Goal: Find specific page/section: Find specific page/section

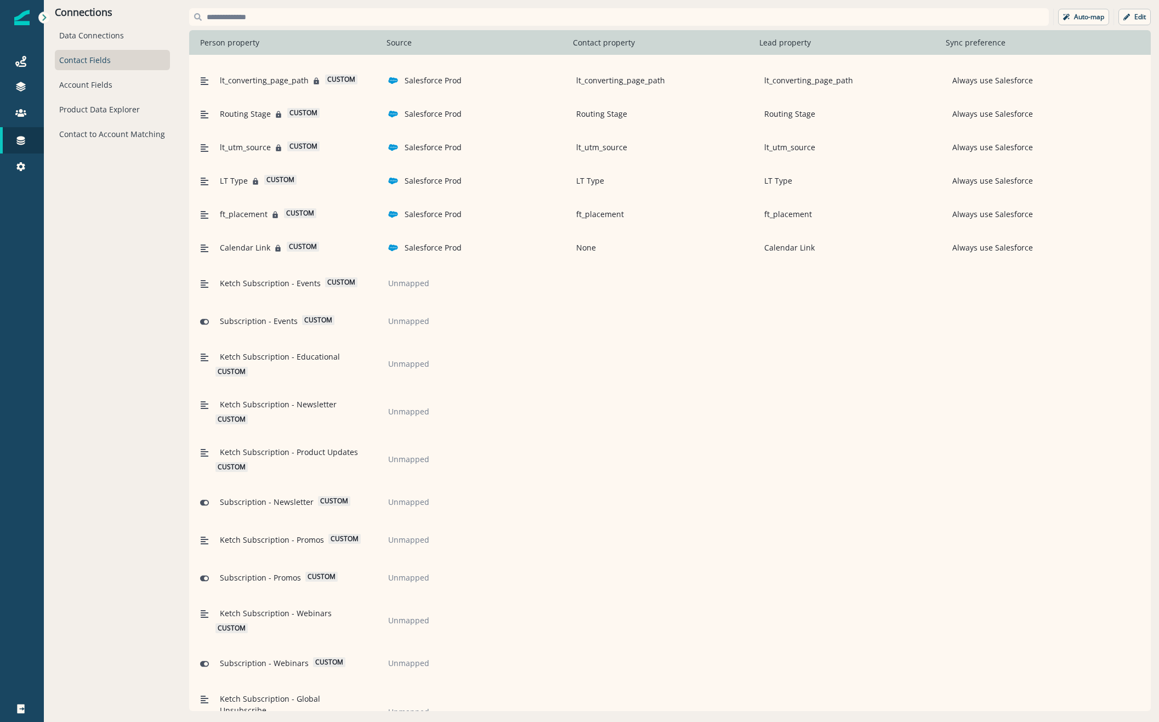
scroll to position [1658, 0]
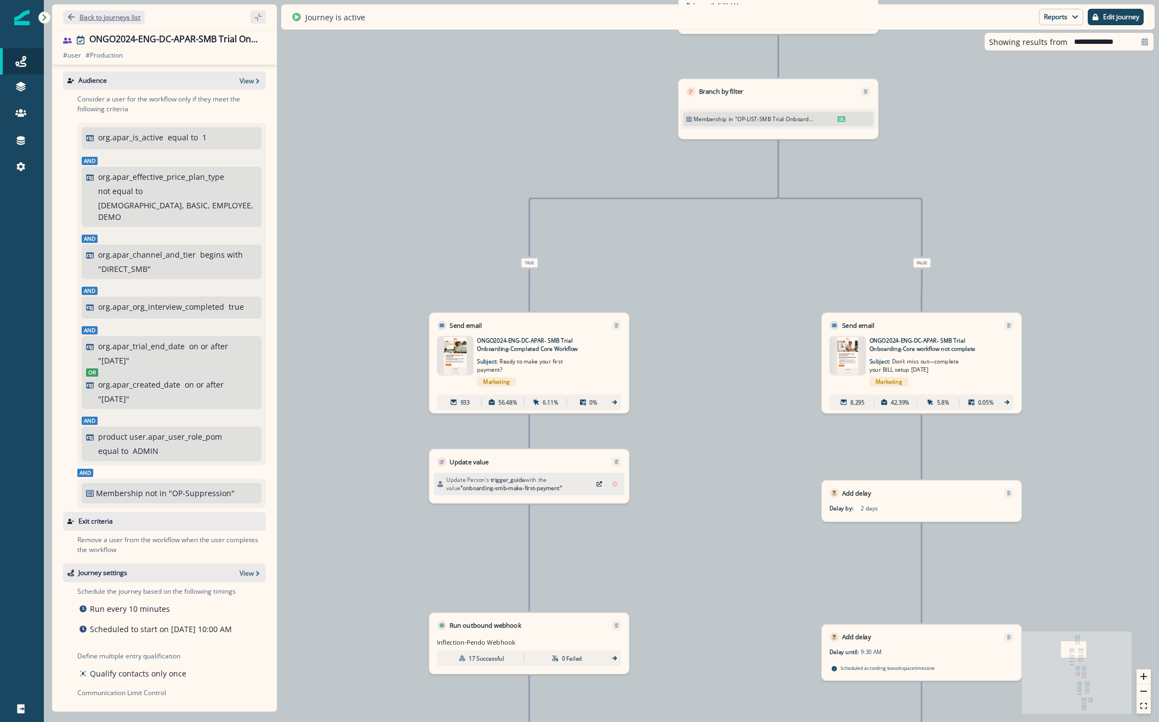
click at [101, 15] on p "Back to journeys list" at bounding box center [109, 17] width 61 height 9
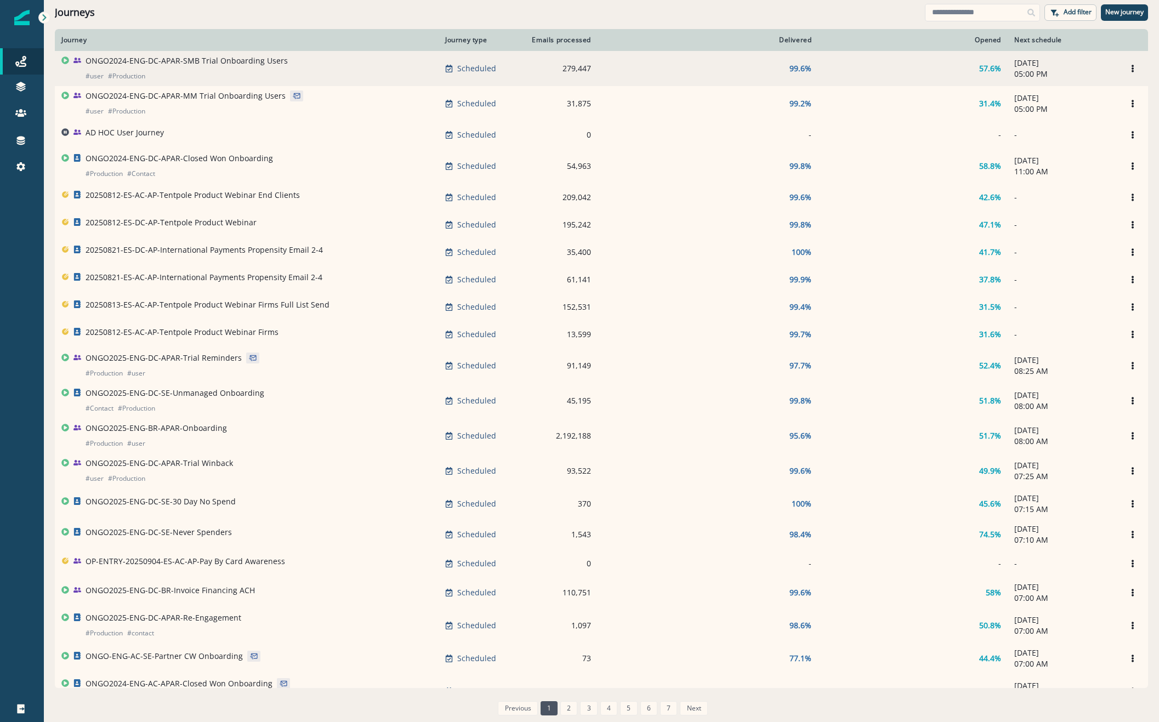
click at [196, 67] on div "ONGO2024-ENG-DC-APAR-SMB Trial Onboarding Users # user # Production" at bounding box center [187, 68] width 202 height 26
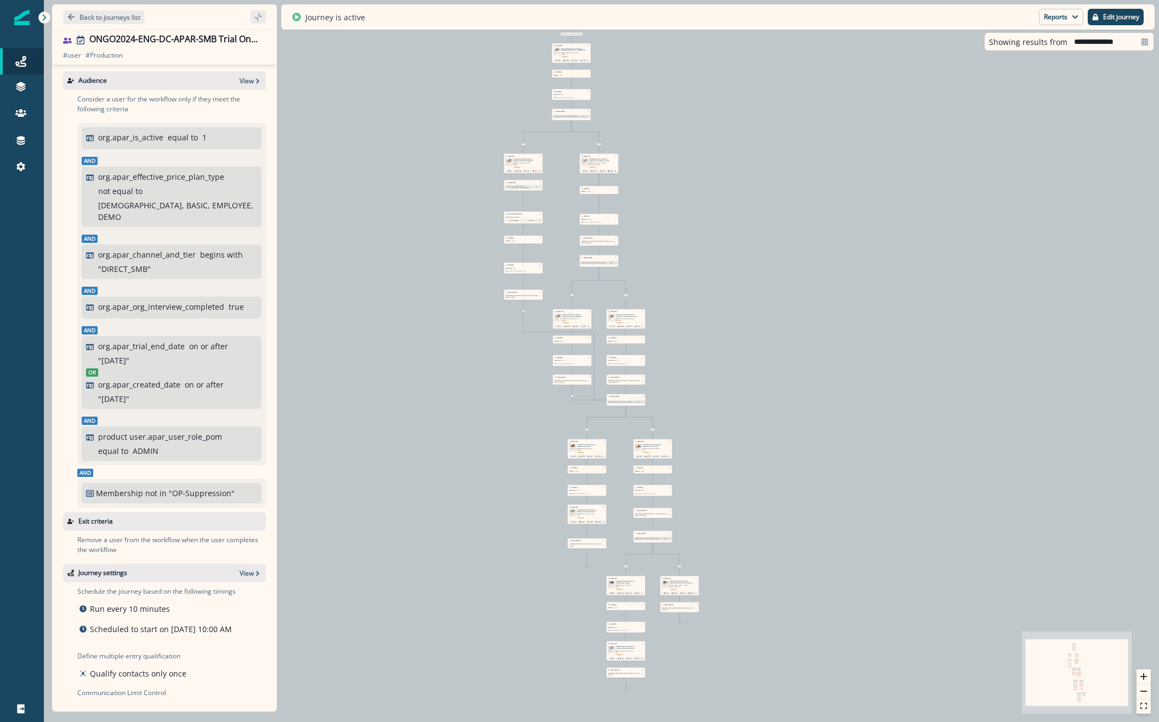
click at [520, 440] on div "10,824 users have entered the journey Send email Email asset changed, journey r…" at bounding box center [601, 361] width 1115 height 722
click at [1141, 674] on icon "zoom in" at bounding box center [1143, 676] width 7 height 7
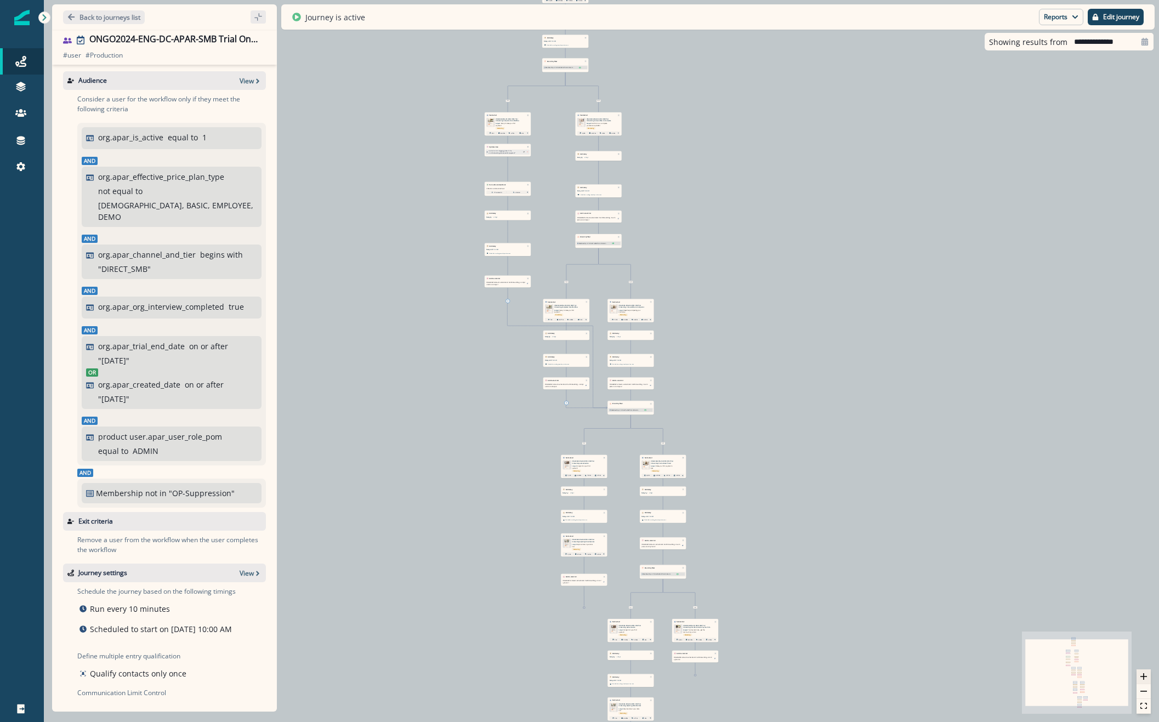
click at [1140, 674] on icon "zoom in" at bounding box center [1143, 676] width 7 height 7
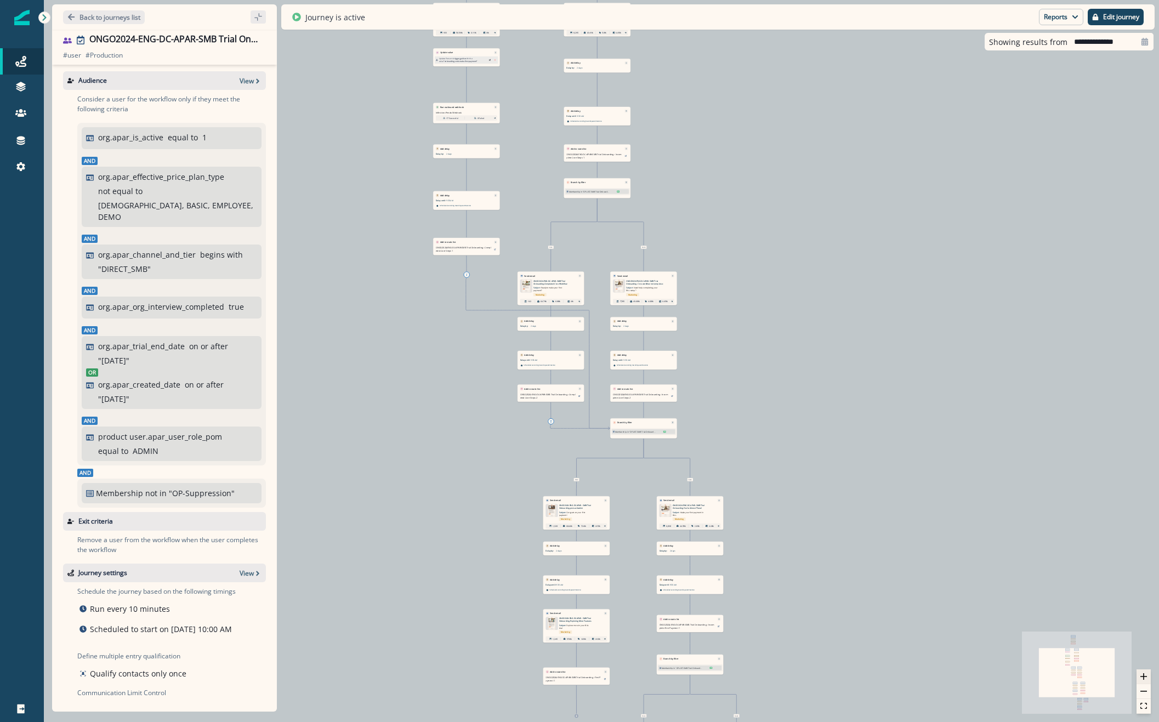
click at [1140, 674] on icon "zoom in" at bounding box center [1143, 676] width 7 height 7
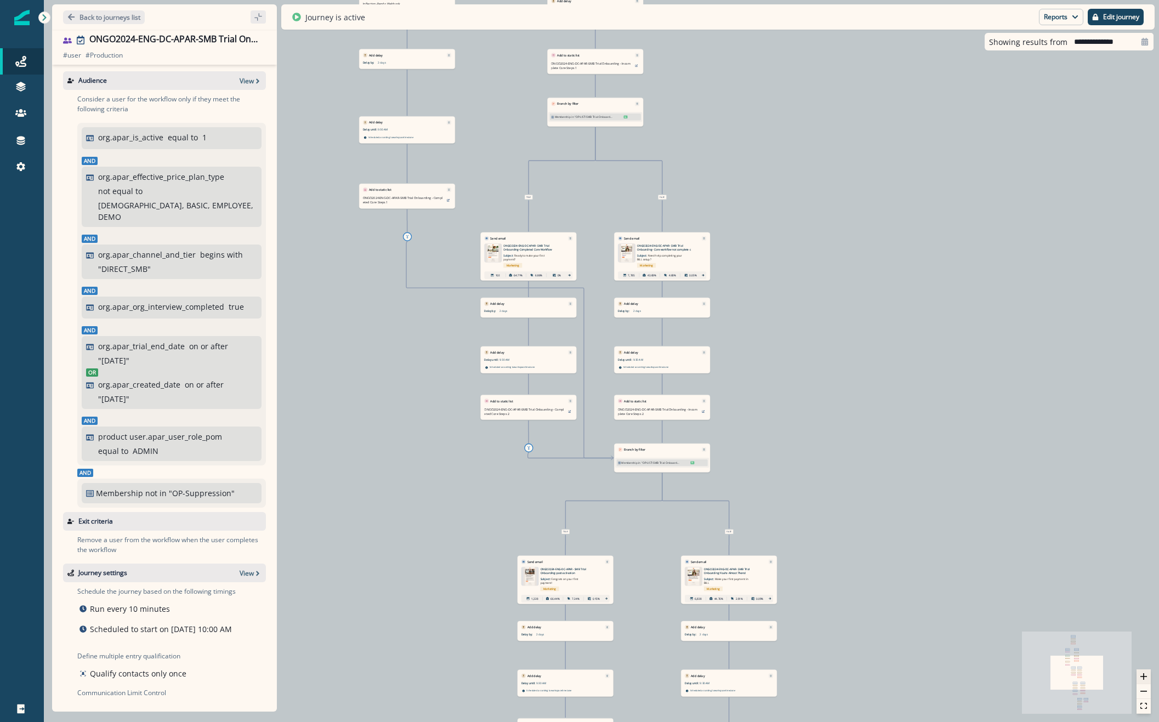
click at [1140, 674] on icon "zoom in" at bounding box center [1143, 676] width 7 height 7
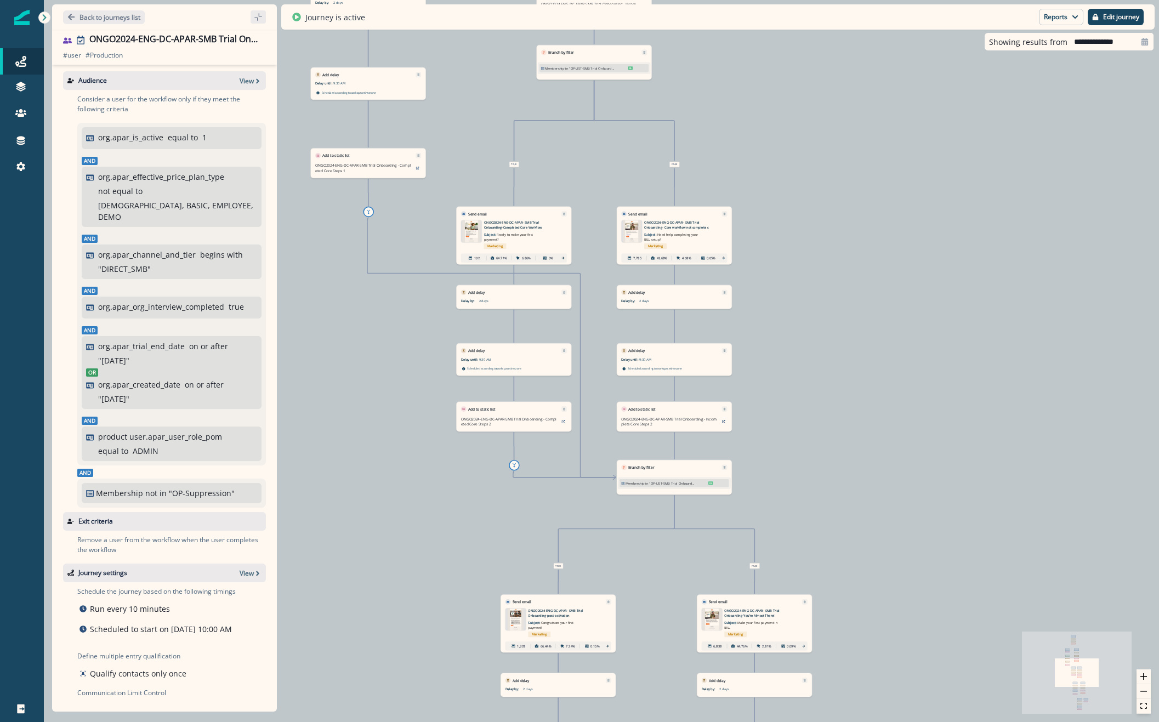
click at [1141, 671] on button "zoom in" at bounding box center [1144, 676] width 14 height 15
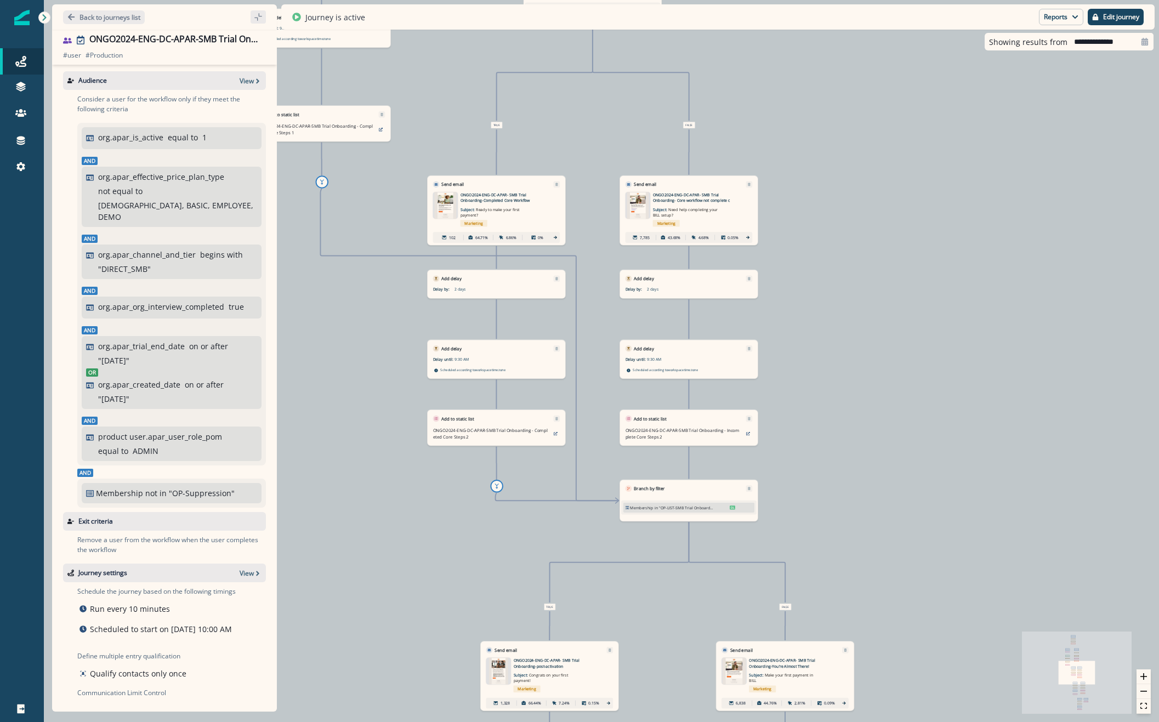
click at [1141, 669] on div "10,824 users have entered the journey Send email Email asset changed, journey r…" at bounding box center [601, 361] width 1115 height 722
click at [1147, 677] on button "zoom in" at bounding box center [1144, 676] width 14 height 15
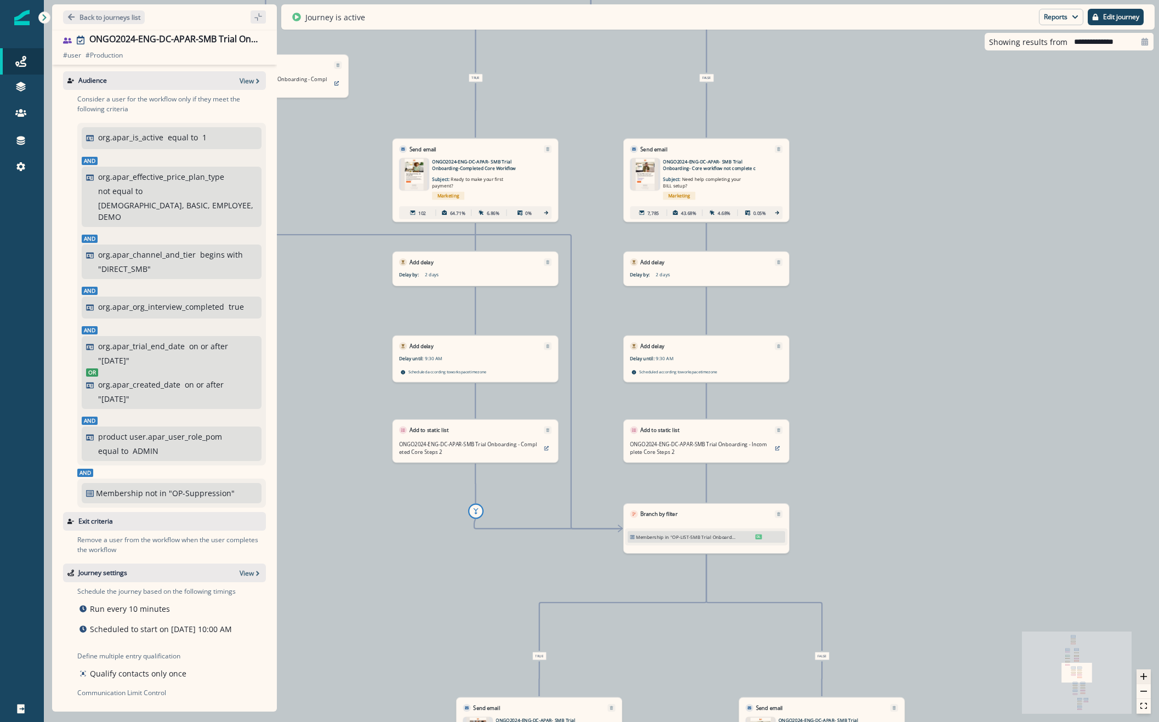
click at [1147, 677] on button "zoom in" at bounding box center [1144, 676] width 14 height 15
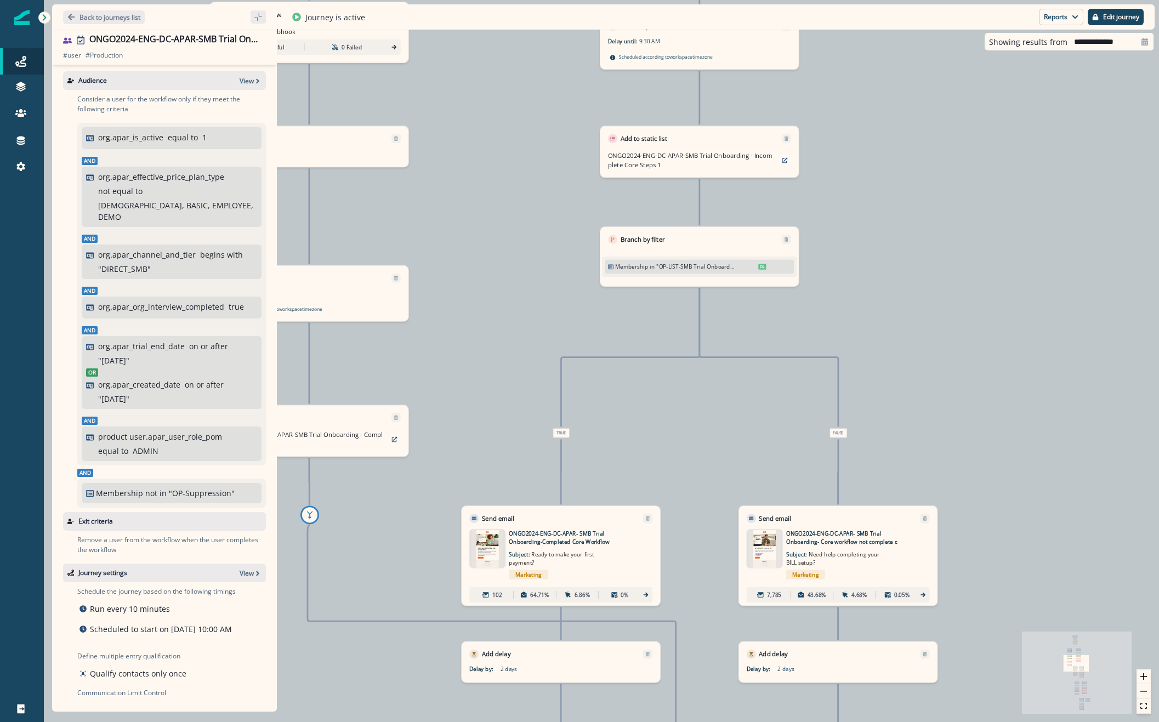
drag, startPoint x: 1019, startPoint y: 308, endPoint x: 1137, endPoint y: 723, distance: 431.6
click at [1137, 722] on html "A newer version of [DOMAIN_NAME] is available. Refresh your page to load the la…" at bounding box center [579, 361] width 1159 height 722
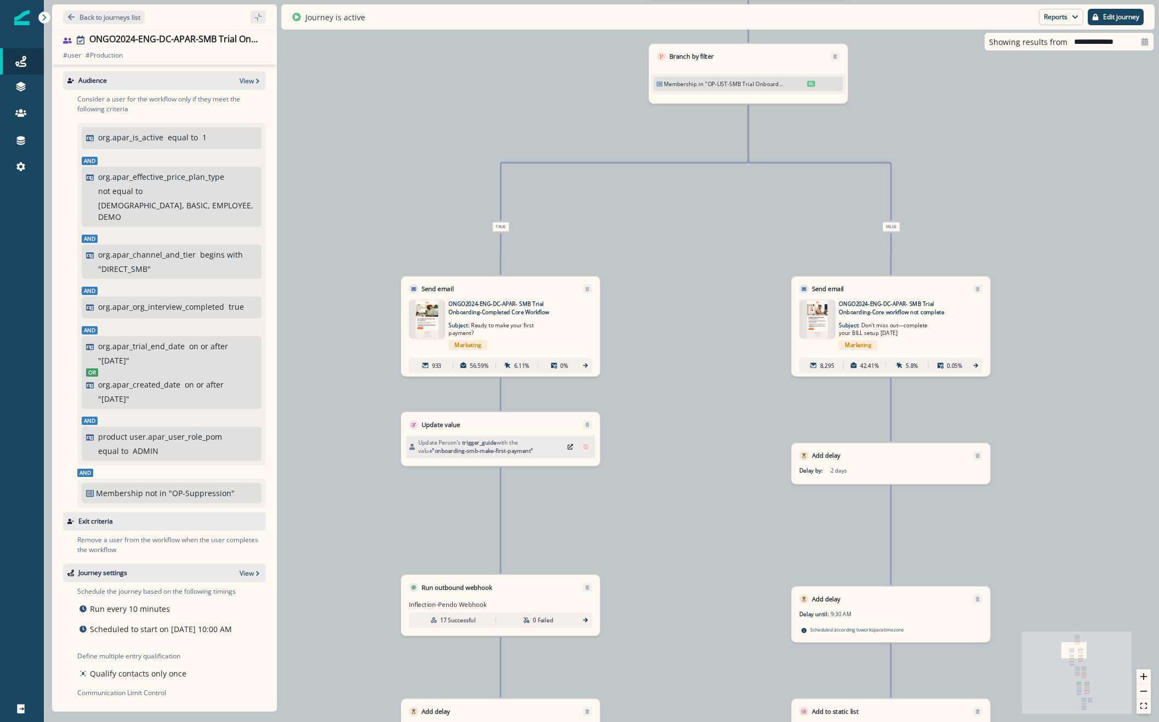
drag, startPoint x: 510, startPoint y: 194, endPoint x: 680, endPoint y: 689, distance: 522.7
click at [680, 689] on div "10,824 users have entered the journey Send email Email asset changed, journey r…" at bounding box center [601, 361] width 1115 height 722
